Goal: Transaction & Acquisition: Purchase product/service

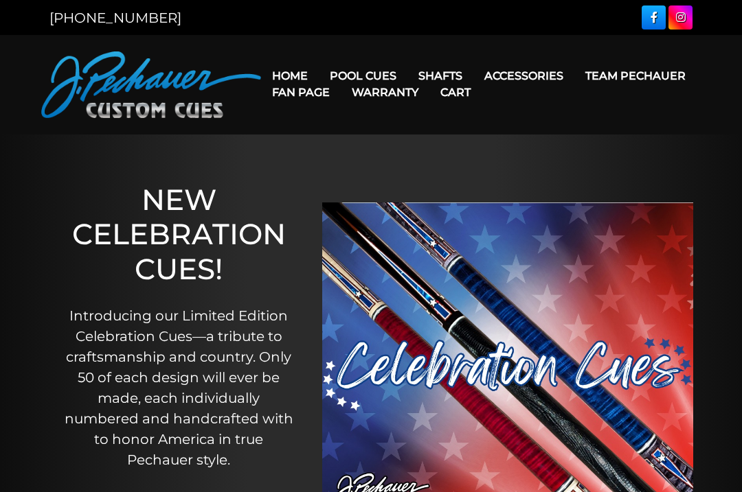
click at [574, 77] on link "Team Pechauer" at bounding box center [635, 75] width 122 height 35
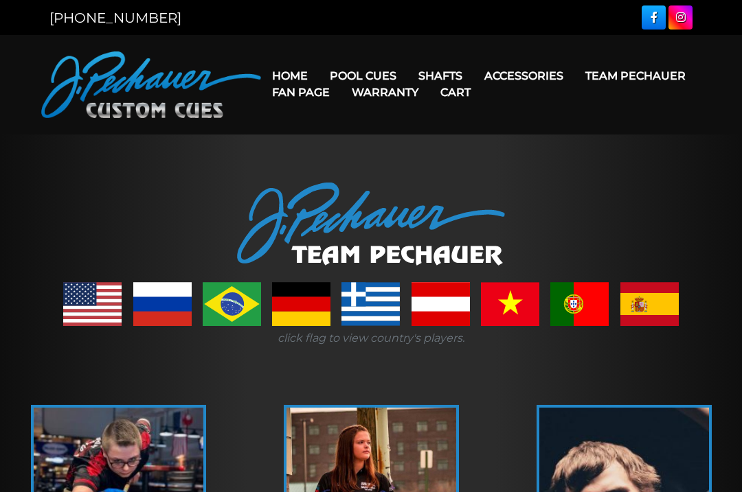
click at [461, 144] on link "Pro Series (R) – NEW" at bounding box center [404, 134] width 169 height 19
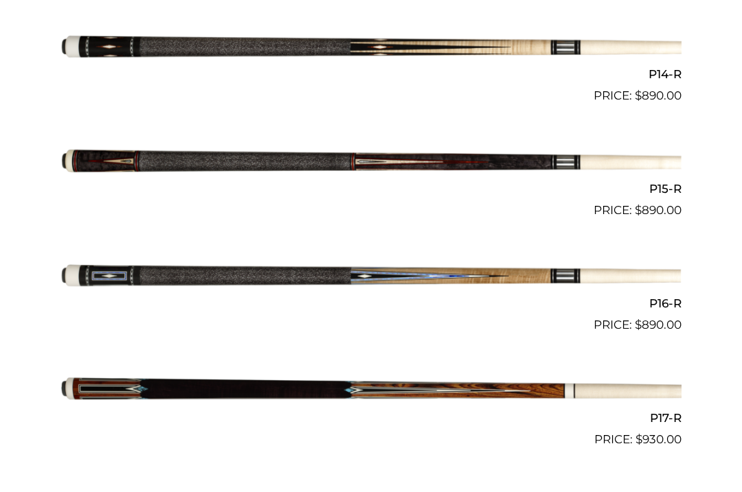
scroll to position [1939, 0]
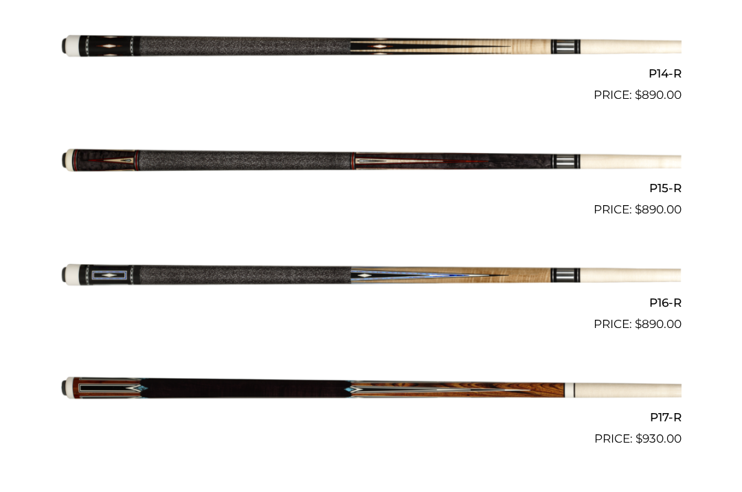
click at [308, 374] on img at bounding box center [370, 390] width 621 height 103
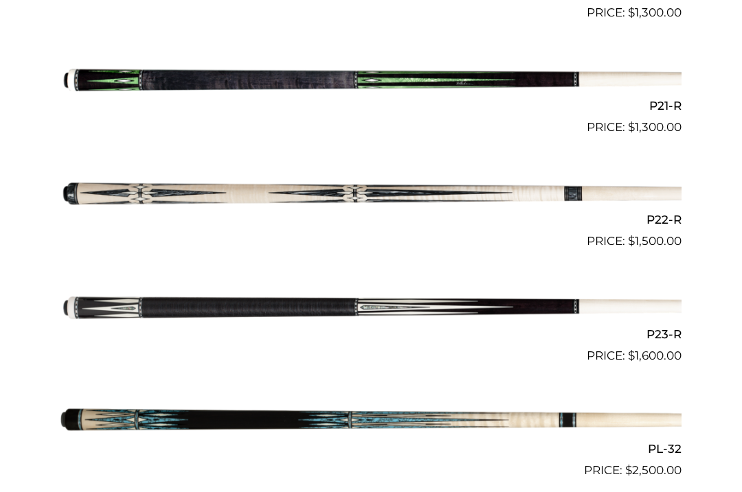
scroll to position [2708, 0]
